Goal: Information Seeking & Learning: Check status

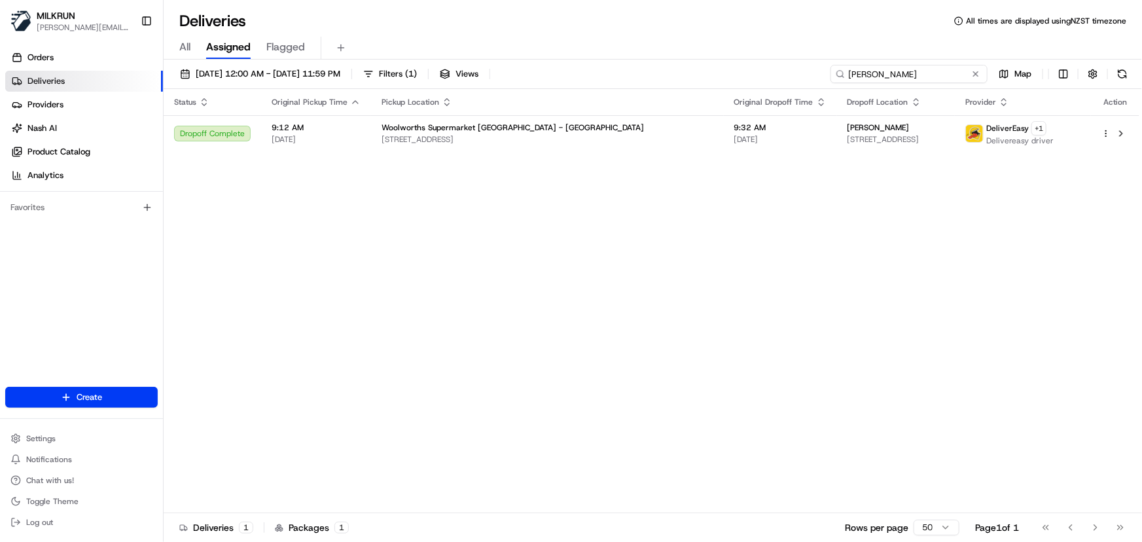
click at [951, 75] on input "[PERSON_NAME]" at bounding box center [908, 74] width 157 height 18
drag, startPoint x: 946, startPoint y: 70, endPoint x: 238, endPoint y: 39, distance: 709.3
click at [242, 39] on div "Deliveries All times are displayed using NZST timezone All Assigned Flagged 25/…" at bounding box center [653, 271] width 978 height 542
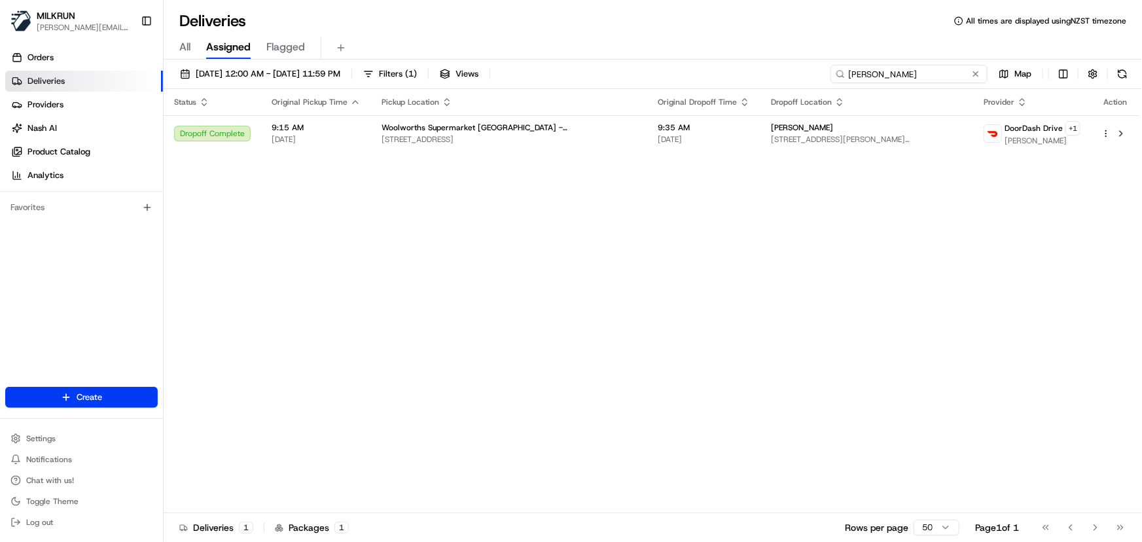
drag, startPoint x: 910, startPoint y: 70, endPoint x: -34, endPoint y: 97, distance: 944.5
click at [0, 97] on html "MILKRUN irene.salaivao@woolworths.co.nz Toggle Sidebar Orders Deliveries Provid…" at bounding box center [571, 271] width 1142 height 542
paste input "Kam Bailey"
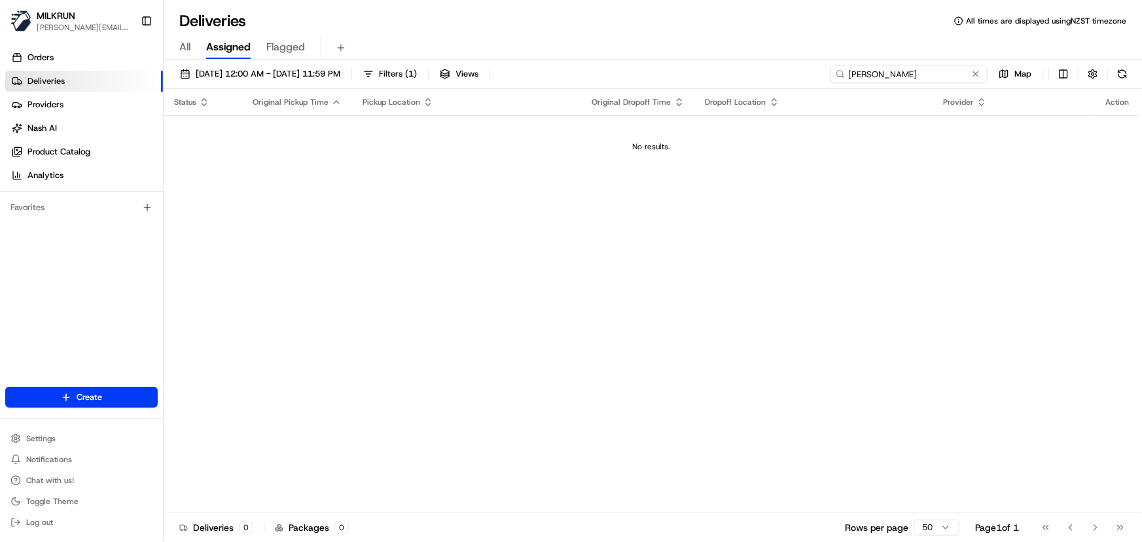
type input "Kam Bailey"
click at [262, 68] on span "[DATE] 12:00 AM - [DATE] 11:59 PM" at bounding box center [268, 74] width 145 height 12
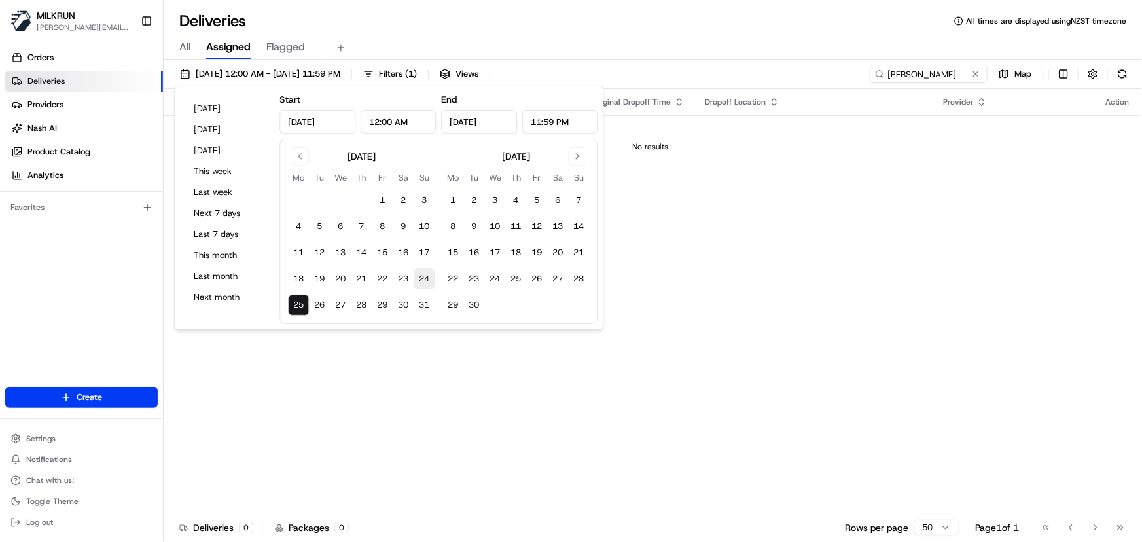
click at [421, 277] on button "24" at bounding box center [424, 278] width 21 height 21
type input "Aug 24, 2025"
click at [421, 277] on button "24" at bounding box center [424, 278] width 21 height 21
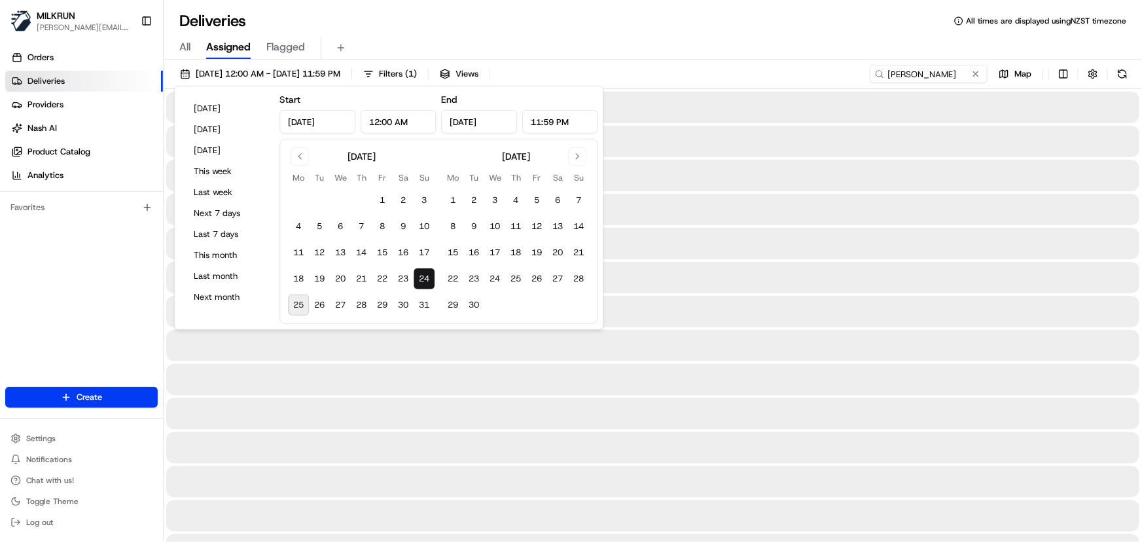
click at [487, 470] on div at bounding box center [652, 481] width 973 height 31
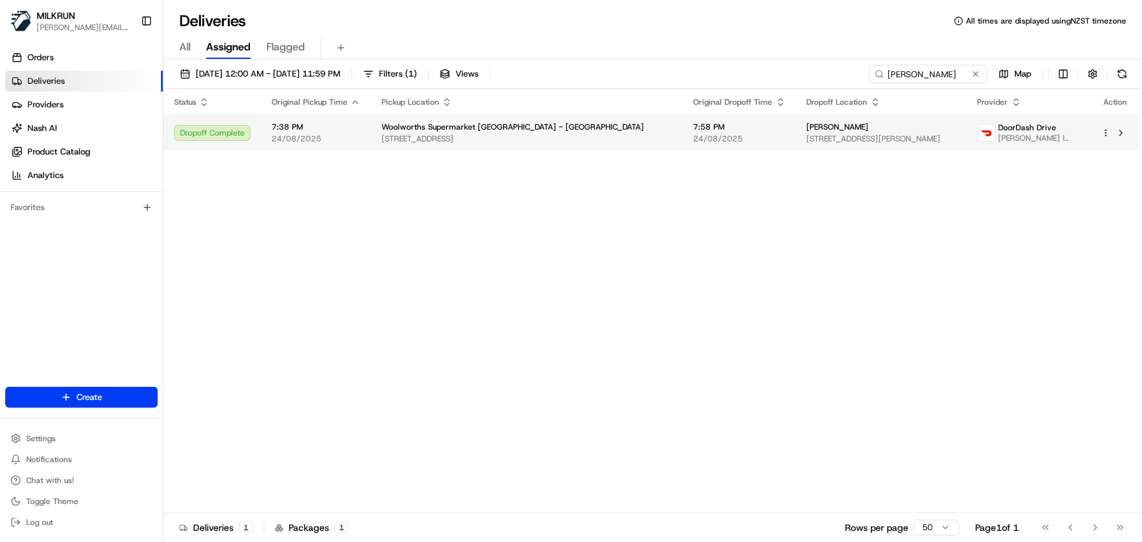
click at [694, 139] on span "24/08/2025" at bounding box center [740, 138] width 92 height 10
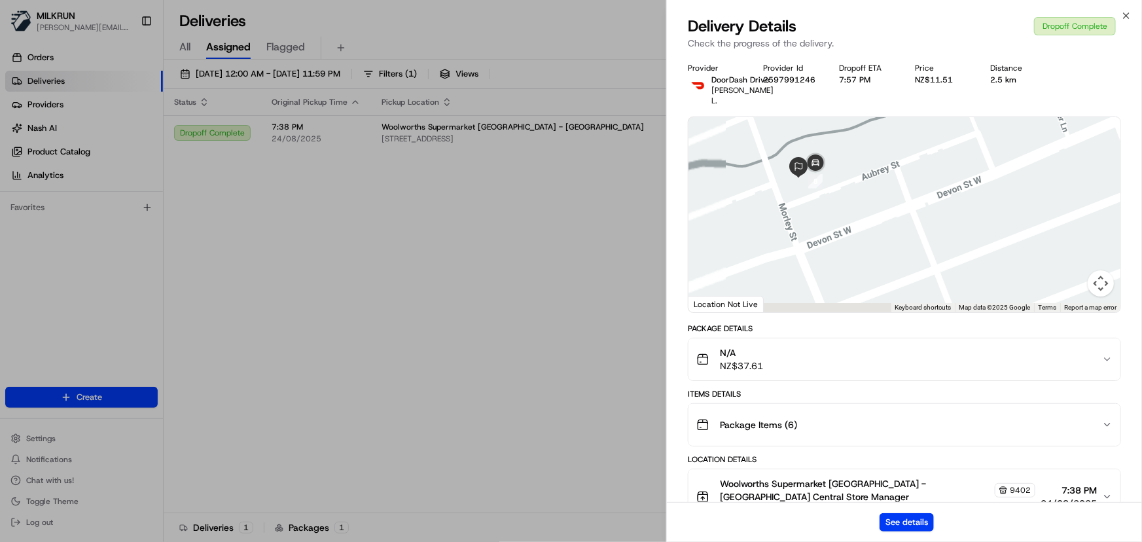
drag, startPoint x: 799, startPoint y: 241, endPoint x: 923, endPoint y: 183, distance: 136.4
click at [920, 183] on div at bounding box center [904, 214] width 432 height 195
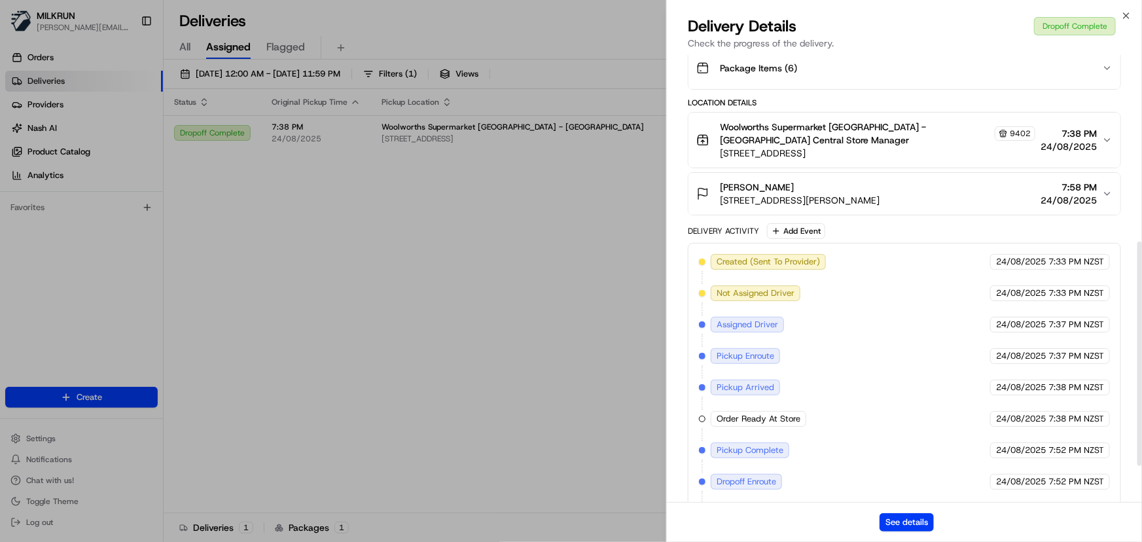
scroll to position [444, 0]
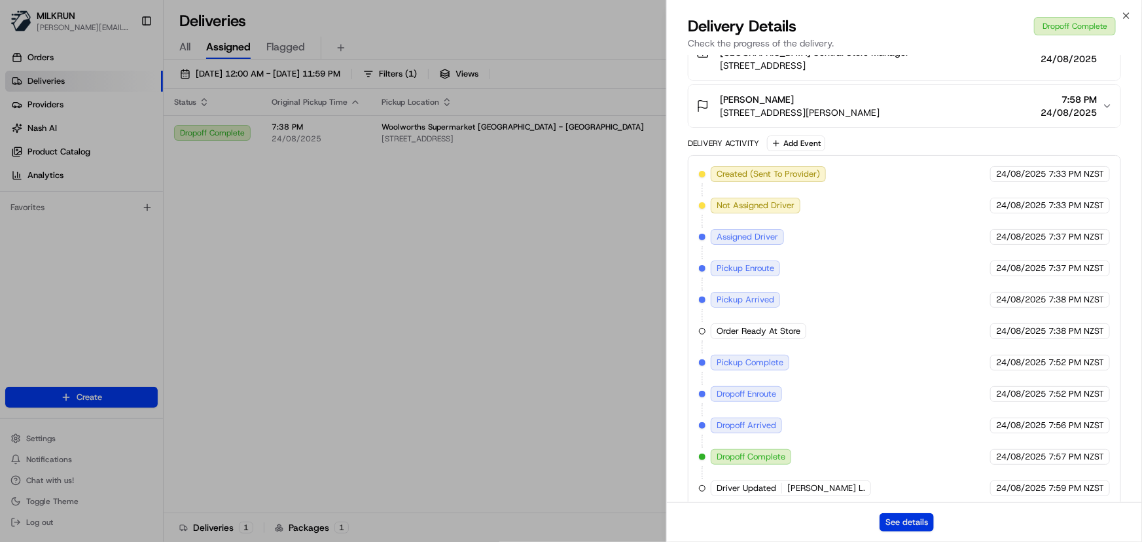
click at [908, 529] on button "See details" at bounding box center [906, 522] width 54 height 18
click at [1125, 18] on icon "button" at bounding box center [1126, 15] width 10 height 10
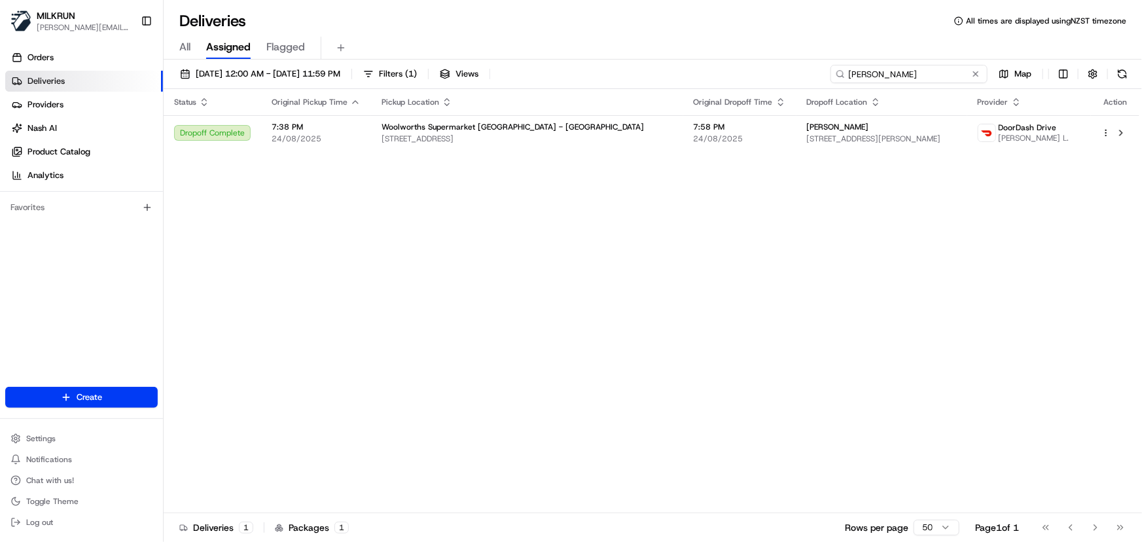
drag, startPoint x: 941, startPoint y: 71, endPoint x: 47, endPoint y: 71, distance: 893.8
click at [105, 65] on div "MILKRUN irene.salaivao@woolworths.co.nz Toggle Sidebar Orders Deliveries Provid…" at bounding box center [571, 271] width 1142 height 542
paste input "Eva Peek"
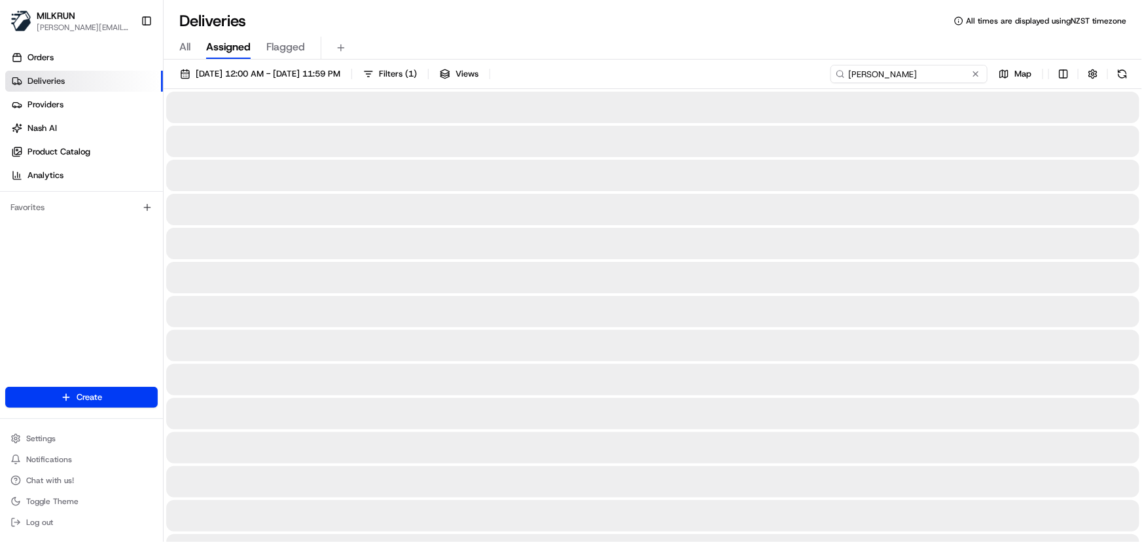
type input "Eva Peek"
click at [287, 74] on span "24/08/2025 12:00 AM - 24/08/2025 11:59 PM" at bounding box center [268, 74] width 145 height 12
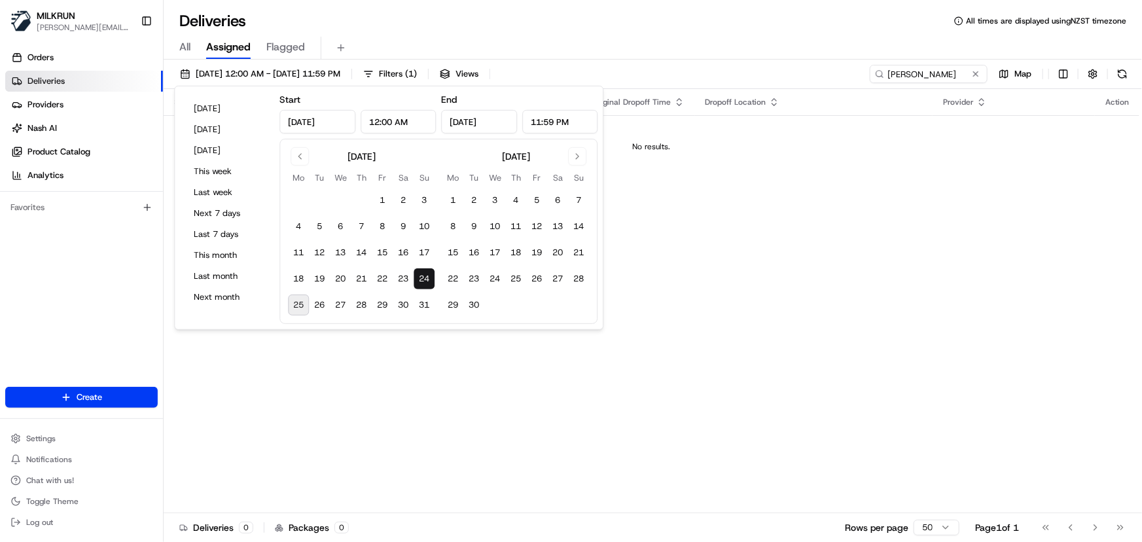
click at [289, 307] on button "25" at bounding box center [298, 304] width 21 height 21
type input "Aug 25, 2025"
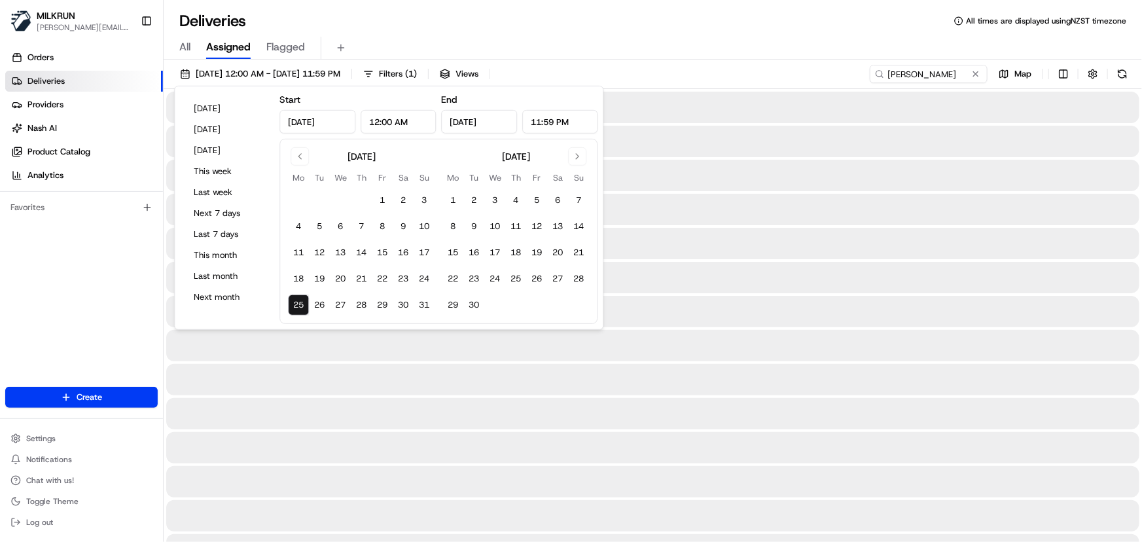
click at [289, 307] on button "25" at bounding box center [298, 304] width 21 height 21
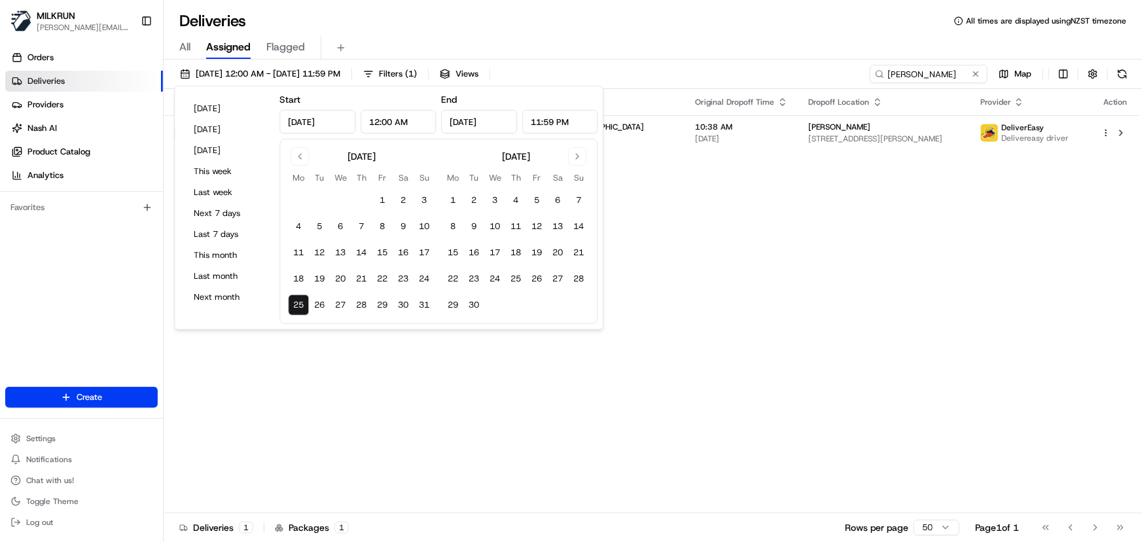
click at [451, 414] on div "Status Original Pickup Time Pickup Location Original Dropoff Time Dropoff Locat…" at bounding box center [652, 301] width 976 height 424
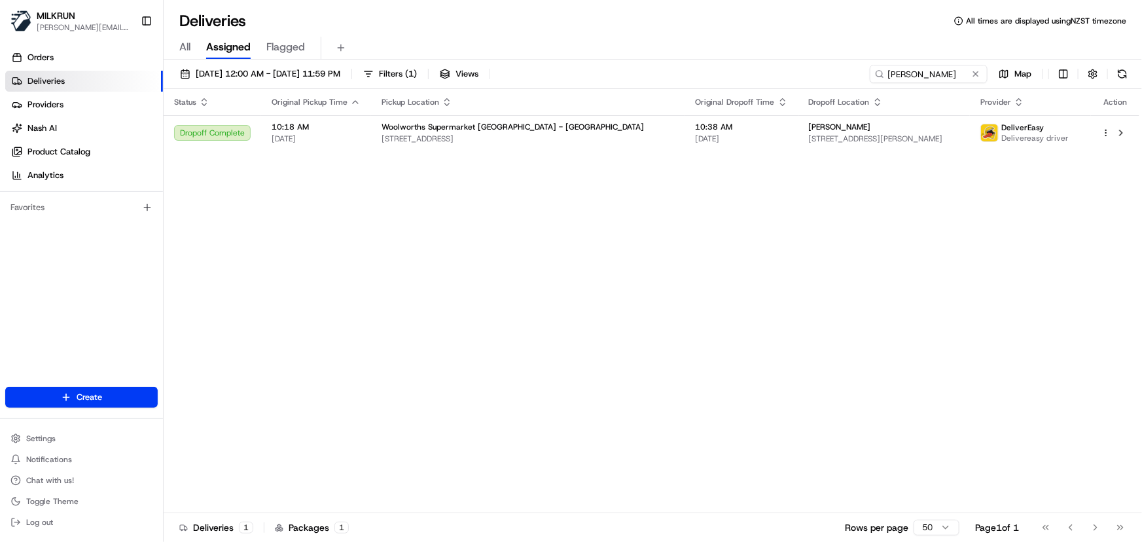
click at [508, 319] on div "Status Original Pickup Time Pickup Location Original Dropoff Time Dropoff Locat…" at bounding box center [652, 301] width 976 height 424
click at [809, 135] on span "21 Albert Terrace, Saint Martins, Canterbury 8022, NZ" at bounding box center [884, 138] width 150 height 10
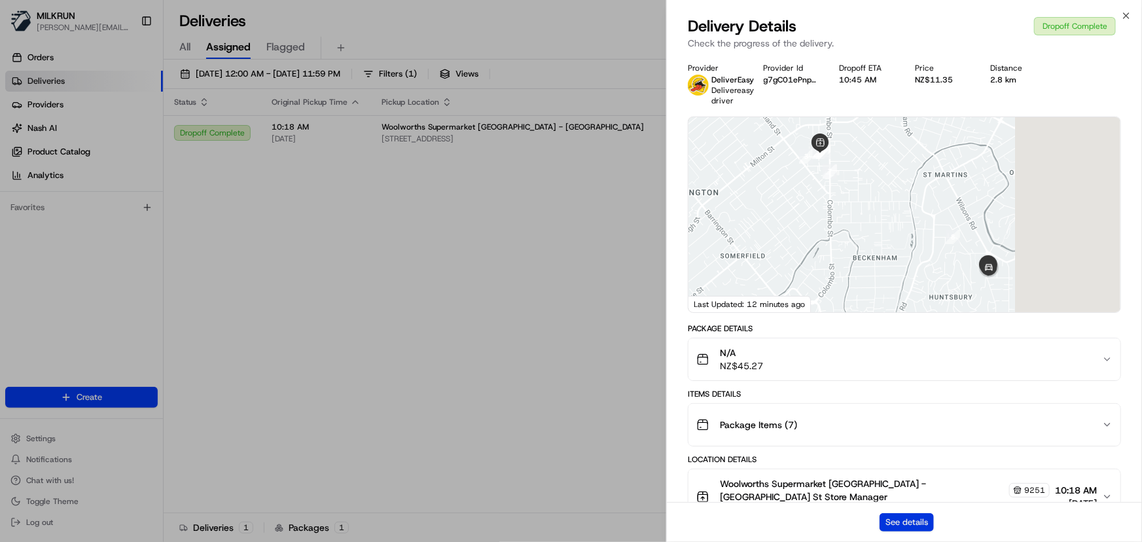
click at [892, 518] on button "See details" at bounding box center [906, 522] width 54 height 18
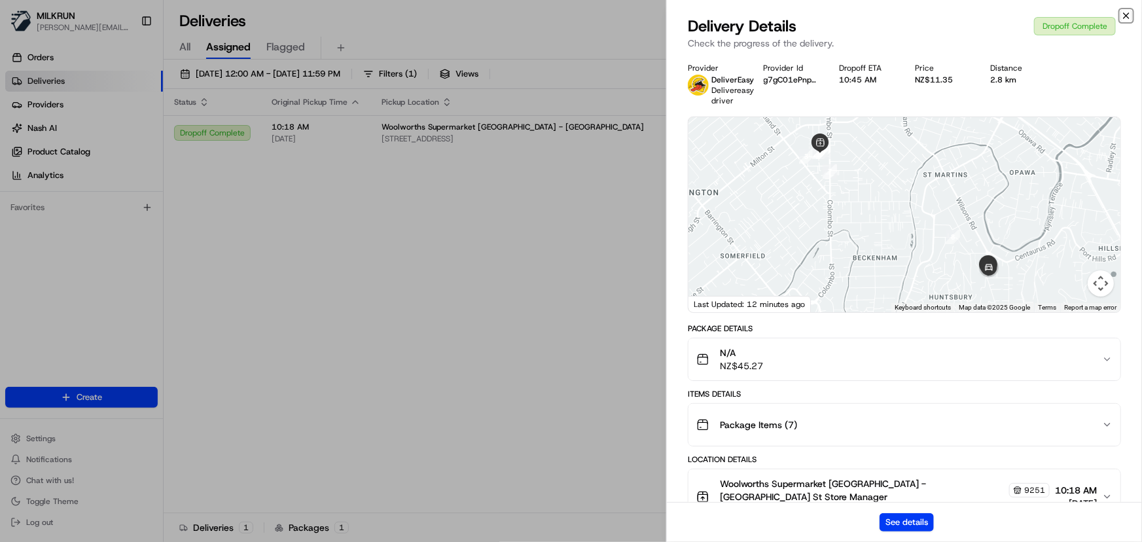
click at [1126, 15] on icon "button" at bounding box center [1125, 15] width 5 height 5
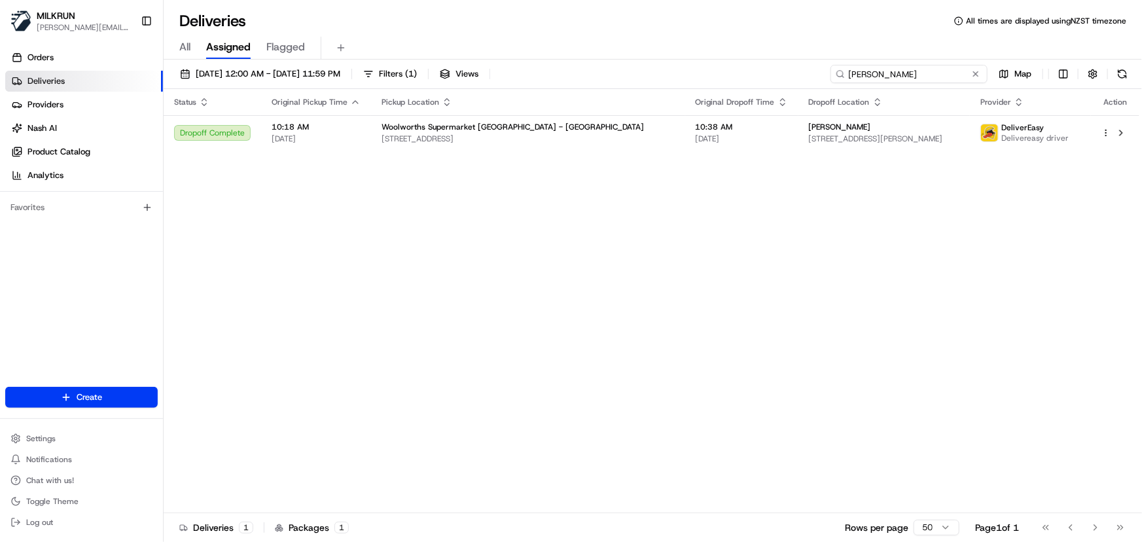
drag, startPoint x: 377, startPoint y: 73, endPoint x: 111, endPoint y: 76, distance: 265.7
click at [111, 76] on div "MILKRUN irene.salaivao@woolworths.co.nz Toggle Sidebar Orders Deliveries Provid…" at bounding box center [571, 271] width 1142 height 542
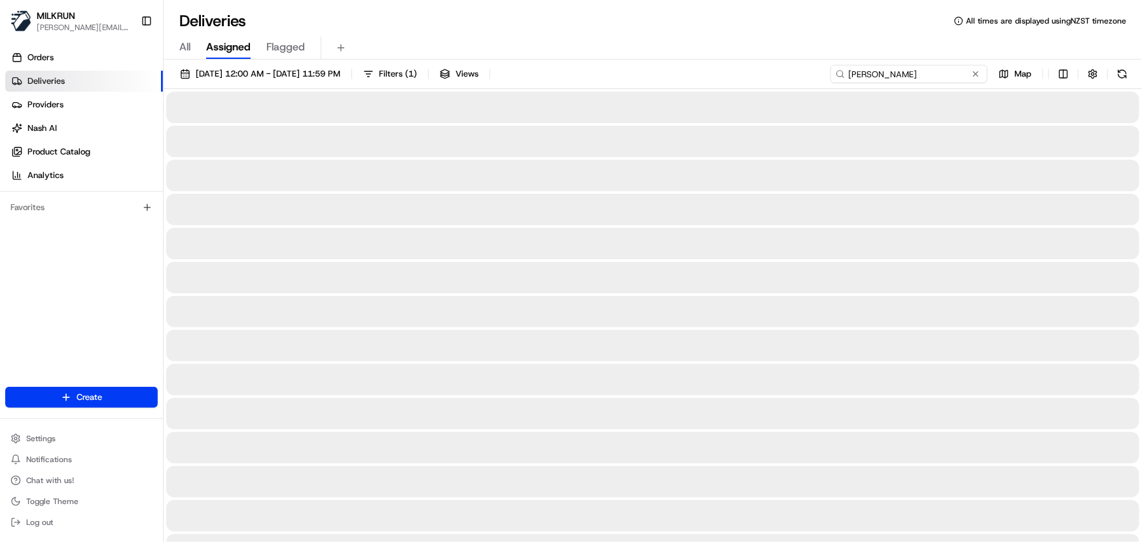
type input "piko katipa"
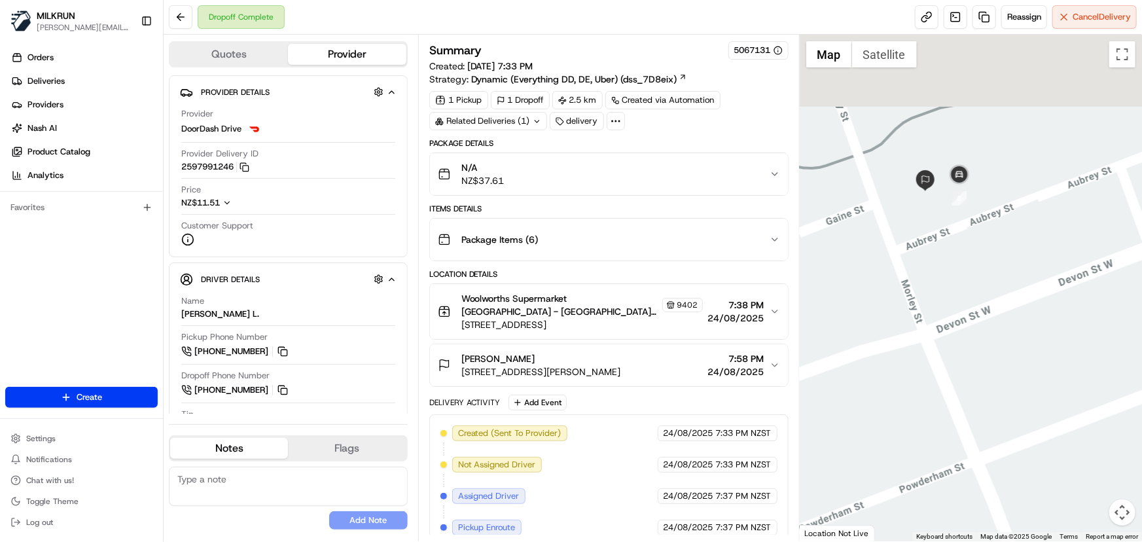
drag, startPoint x: 933, startPoint y: 166, endPoint x: 976, endPoint y: 289, distance: 130.2
click at [976, 289] on div at bounding box center [971, 288] width 342 height 506
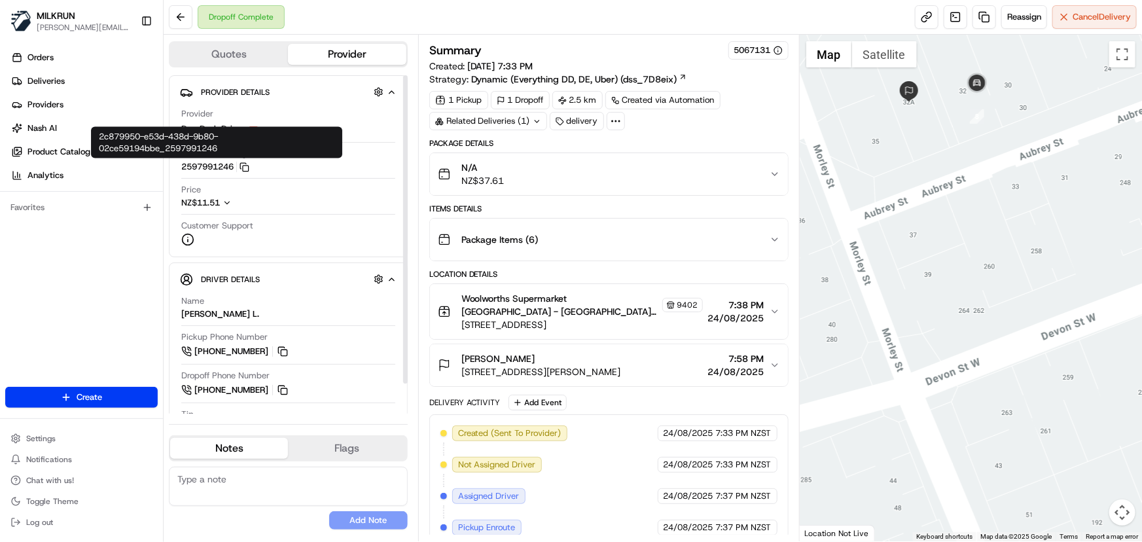
click at [216, 167] on button "2597991246 Copy 2c879950-e53d-438d-9b80-02ce59194bbe_2597991246" at bounding box center [215, 167] width 68 height 12
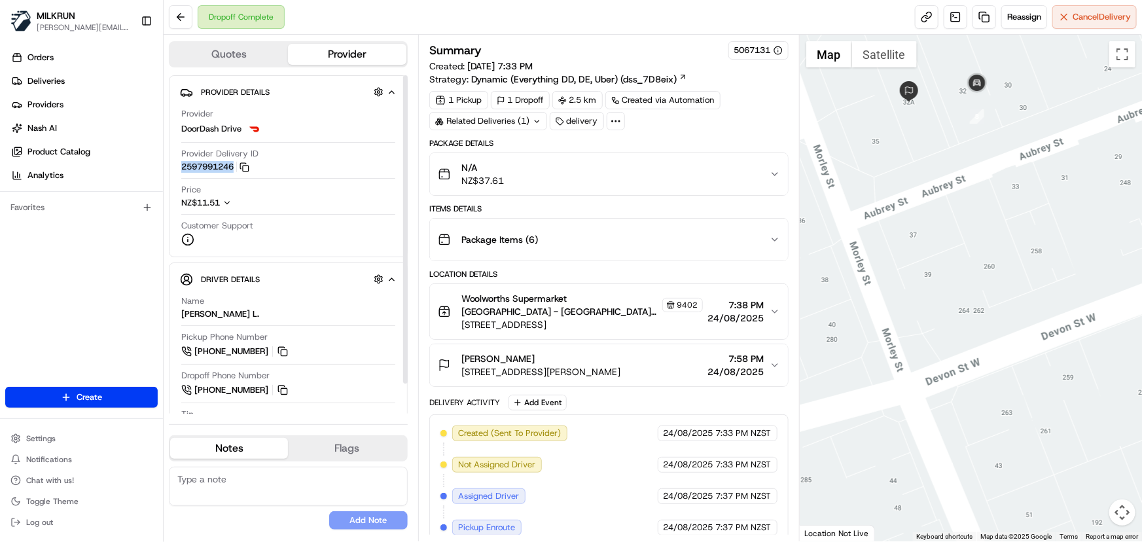
copy button "2597991246"
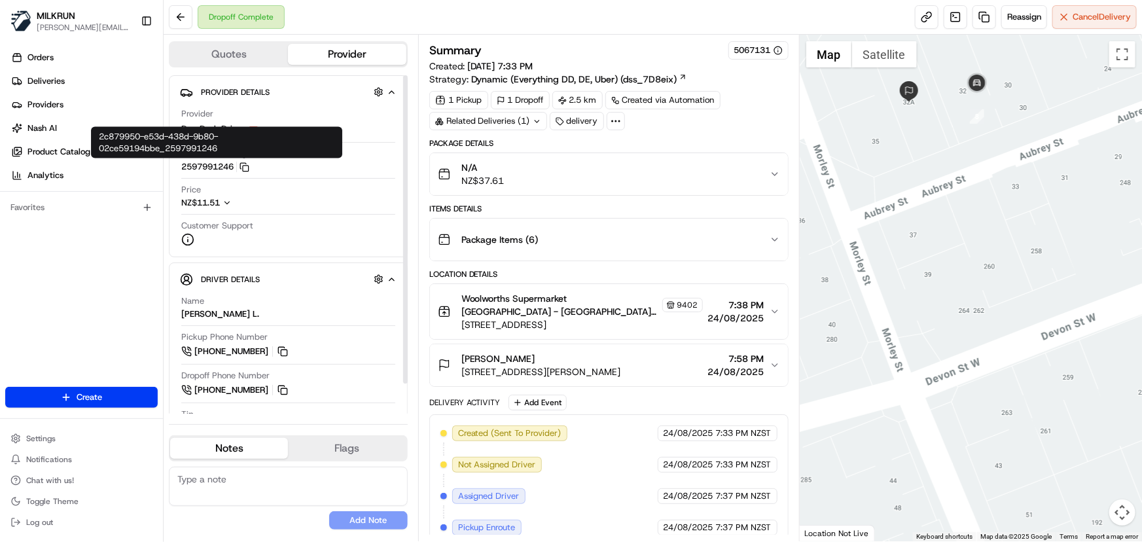
click at [574, 161] on div "N/A NZ$37.61" at bounding box center [604, 174] width 332 height 26
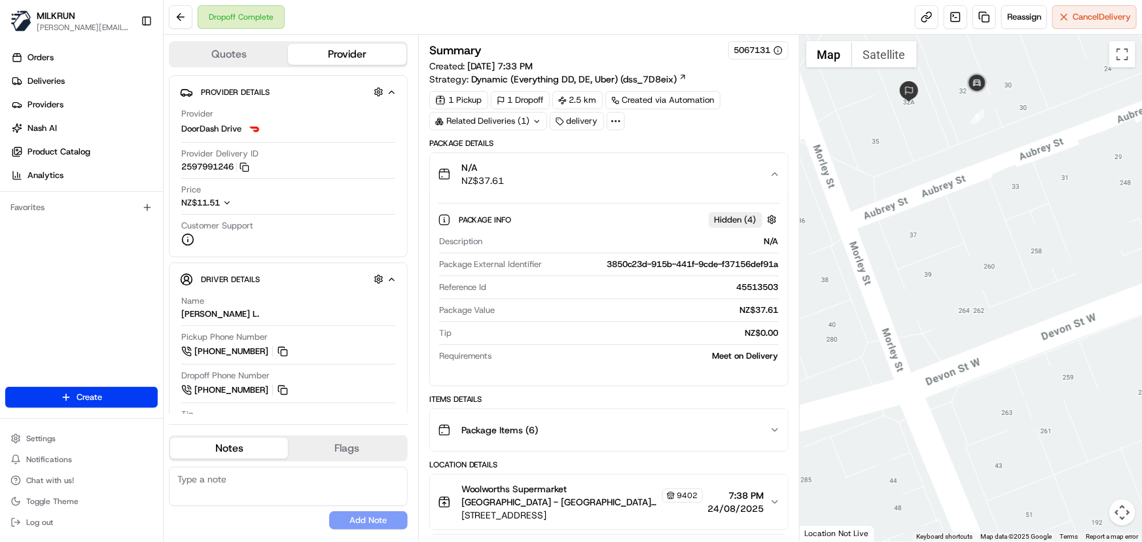
click at [633, 260] on div "3850c23d-915b-441f-9cde-f37156def91a" at bounding box center [663, 264] width 231 height 12
copy div "3850c23d-915b-441f-9cde-f37156def91a"
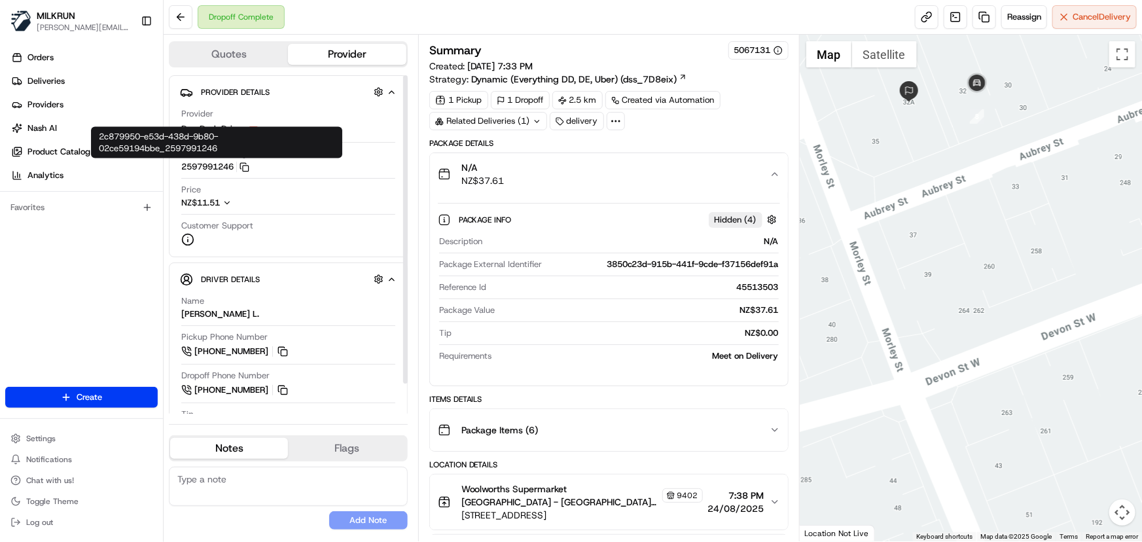
click at [217, 167] on button "2597991246 Copy 2c879950-e53d-438d-9b80-02ce59194bbe_2597991246" at bounding box center [215, 167] width 68 height 12
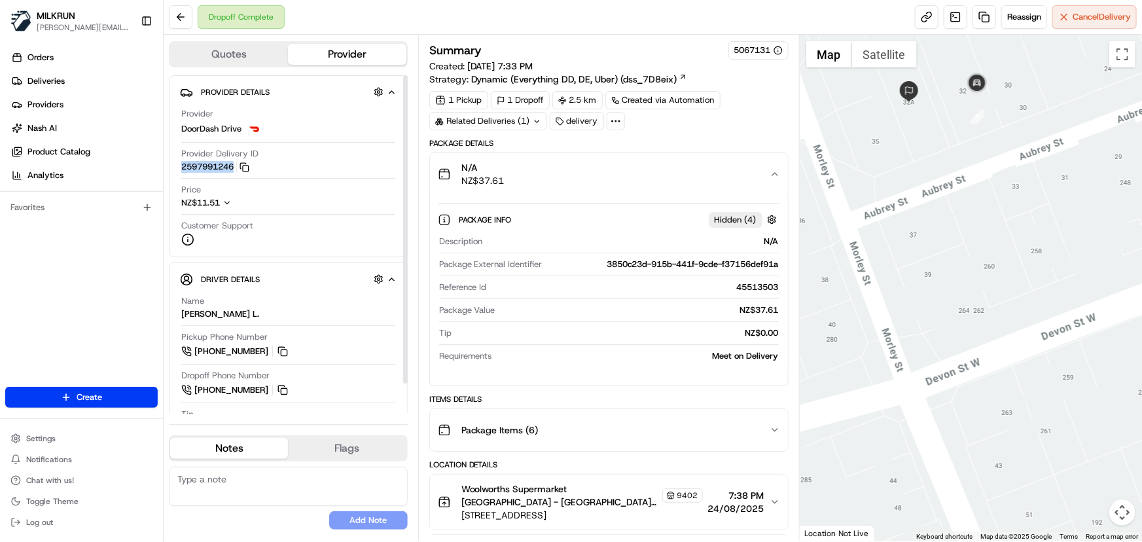
click at [217, 167] on button "2597991246 Copy 2c879950-e53d-438d-9b80-02ce59194bbe_2597991246" at bounding box center [215, 167] width 68 height 12
copy button "2597991246"
drag, startPoint x: 228, startPoint y: 312, endPoint x: 181, endPoint y: 313, distance: 46.5
click at [181, 313] on div "Name DUY TOAN L." at bounding box center [288, 307] width 214 height 25
copy div "DUY TOAN L."
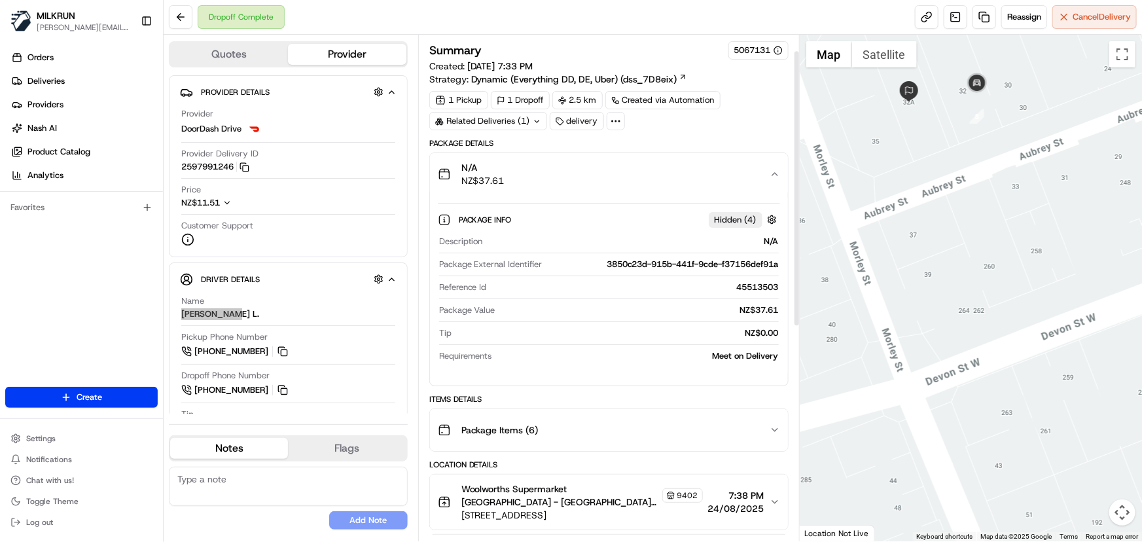
scroll to position [59, 0]
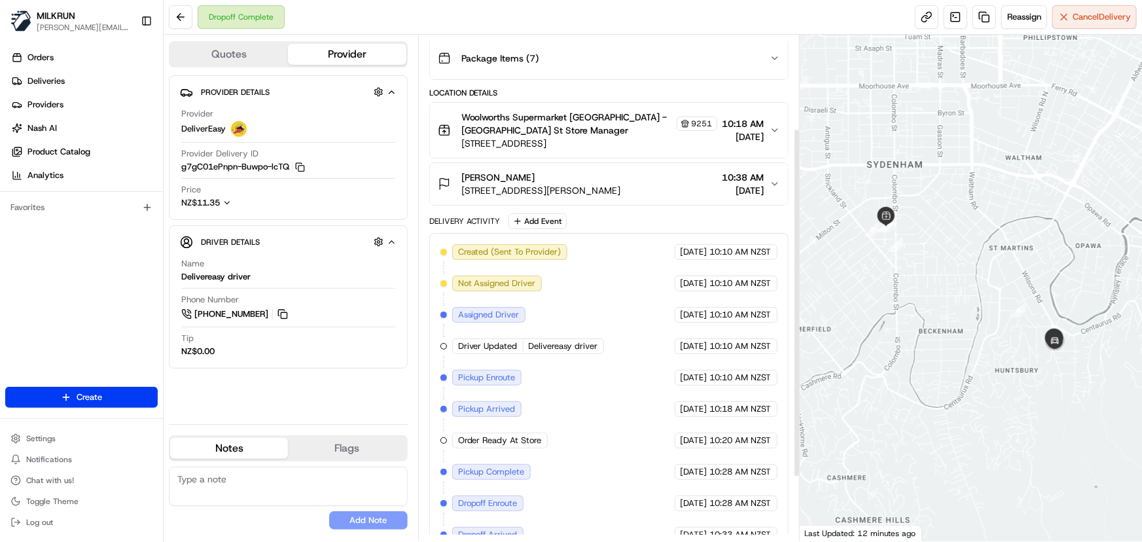
scroll to position [228, 0]
